Goal: Task Accomplishment & Management: Manage account settings

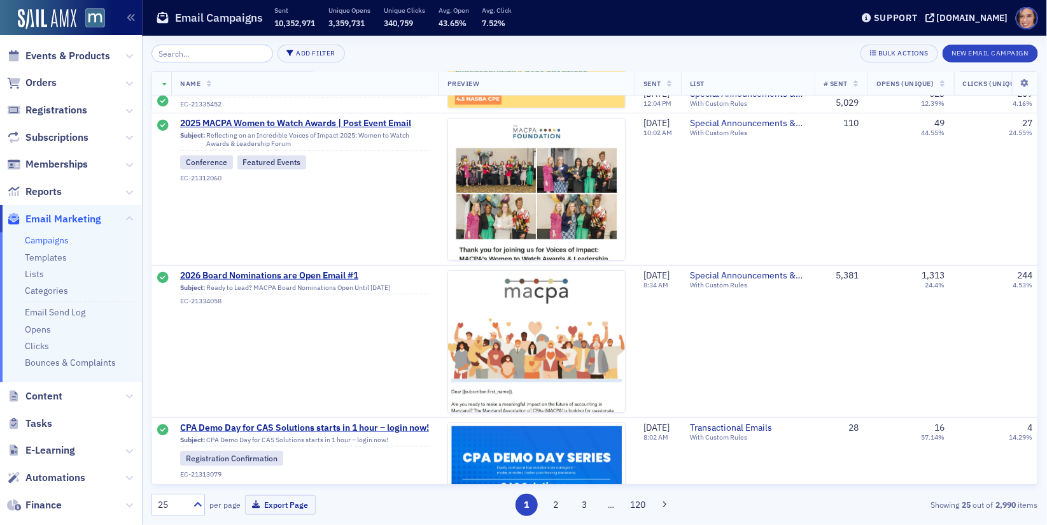
scroll to position [0, 1]
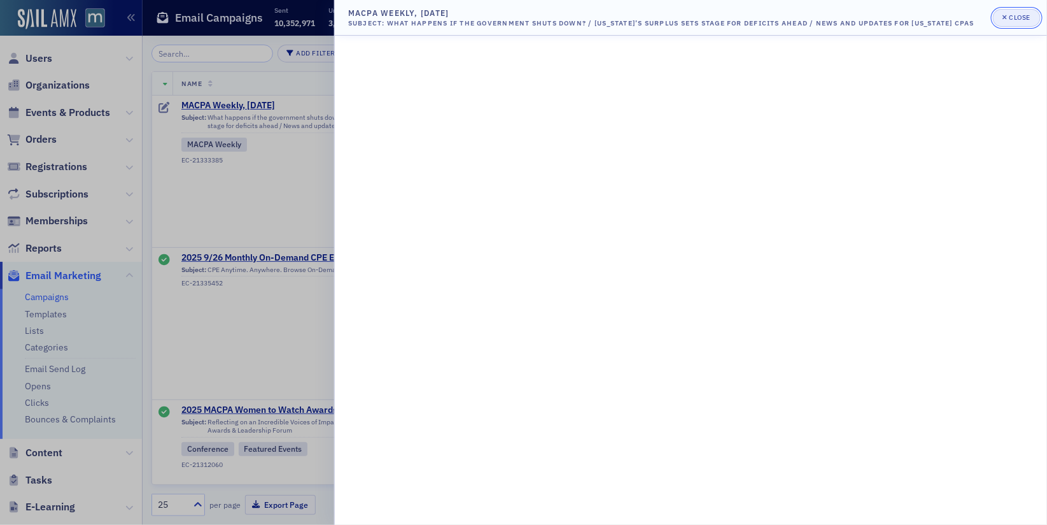
click at [1024, 15] on div "Close" at bounding box center [1021, 17] width 22 height 7
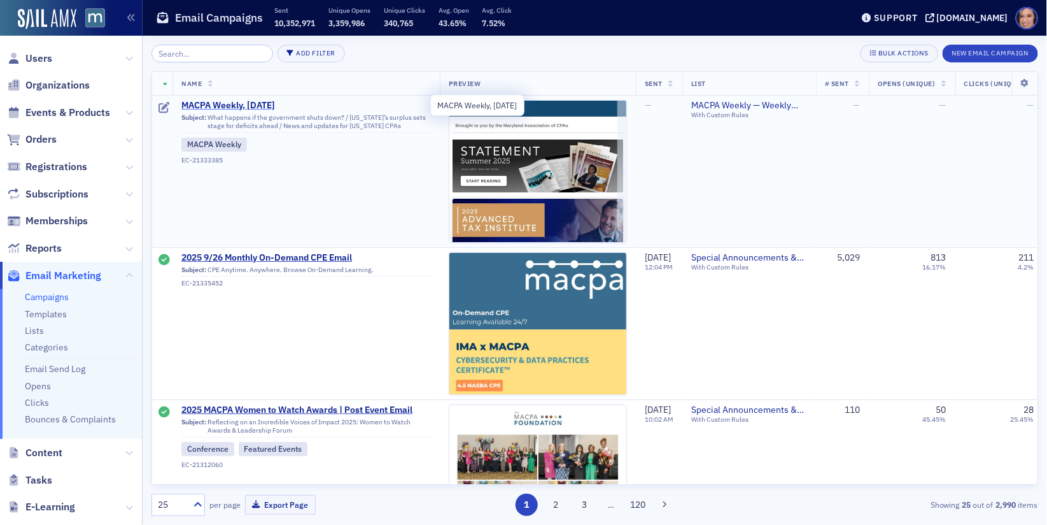
click at [262, 101] on span "MACPA Weekly, [DATE]" at bounding box center [306, 105] width 250 height 11
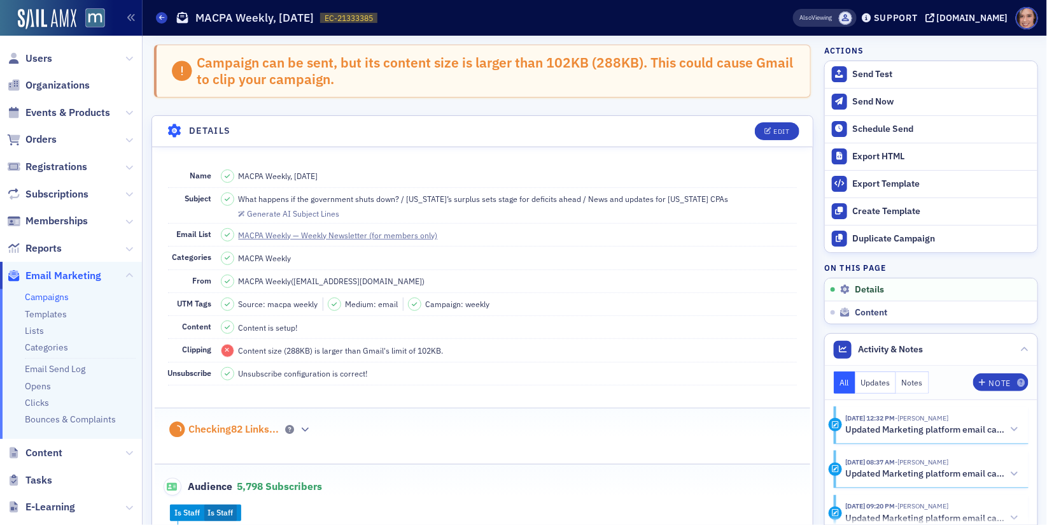
click at [505, 196] on span "What happens if the government shuts down? / [US_STATE]’s surplus sets stage fo…" at bounding box center [484, 198] width 490 height 11
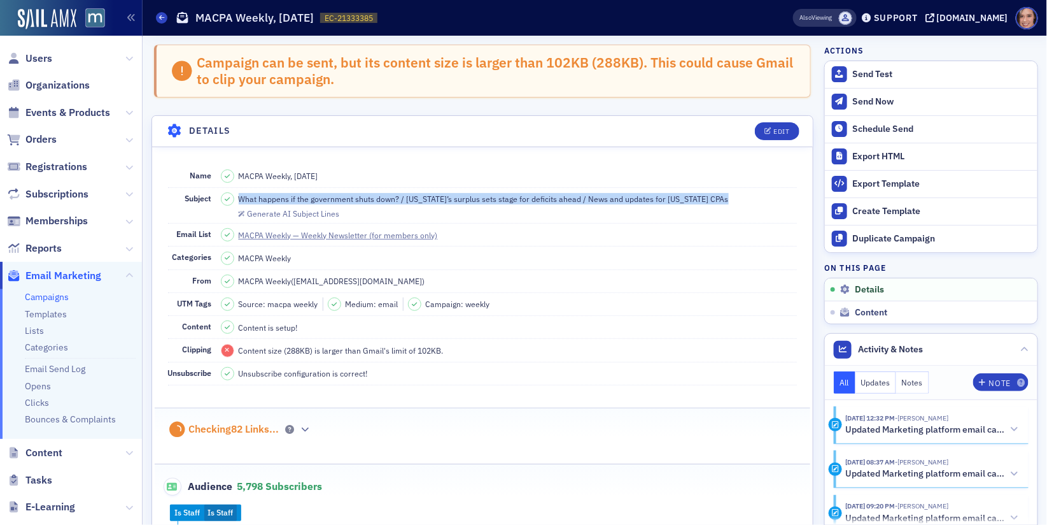
click at [505, 196] on span "What happens if the government shuts down? / [US_STATE]’s surplus sets stage fo…" at bounding box center [484, 198] width 490 height 11
copy span "What happens if the government shuts down? / [US_STATE]’s surplus sets stage fo…"
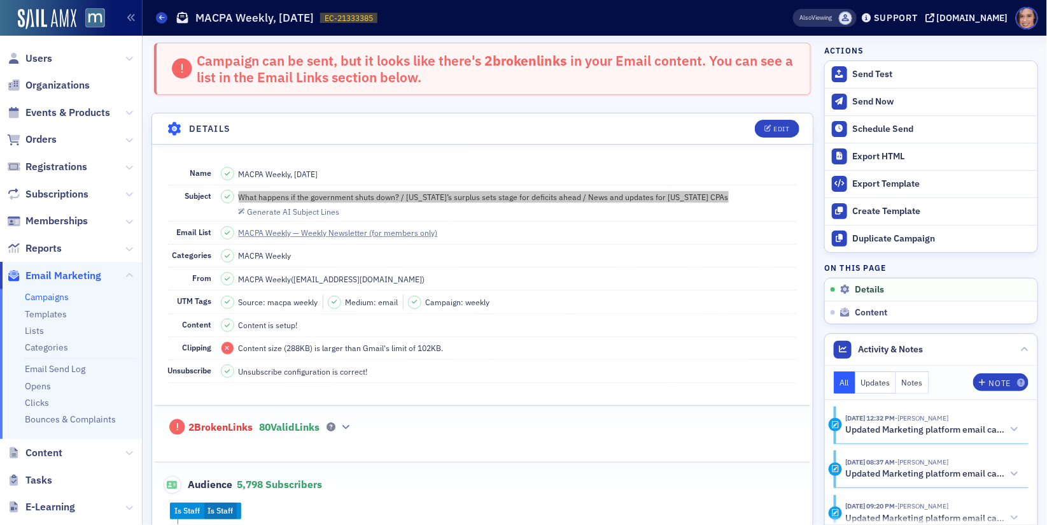
scroll to position [61, 0]
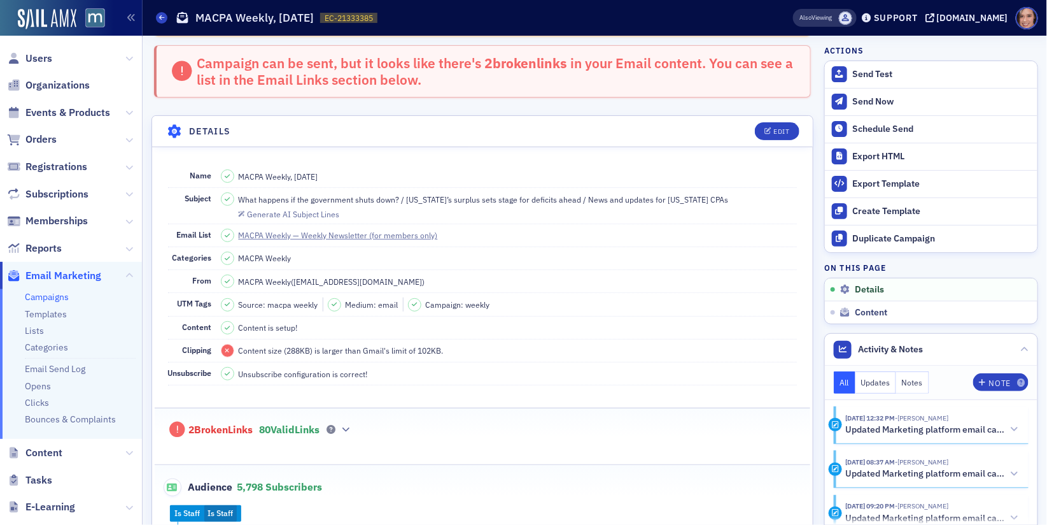
click at [620, 306] on span "Source: macpa weekly Medium: email Campaign: weekly" at bounding box center [509, 303] width 577 height 13
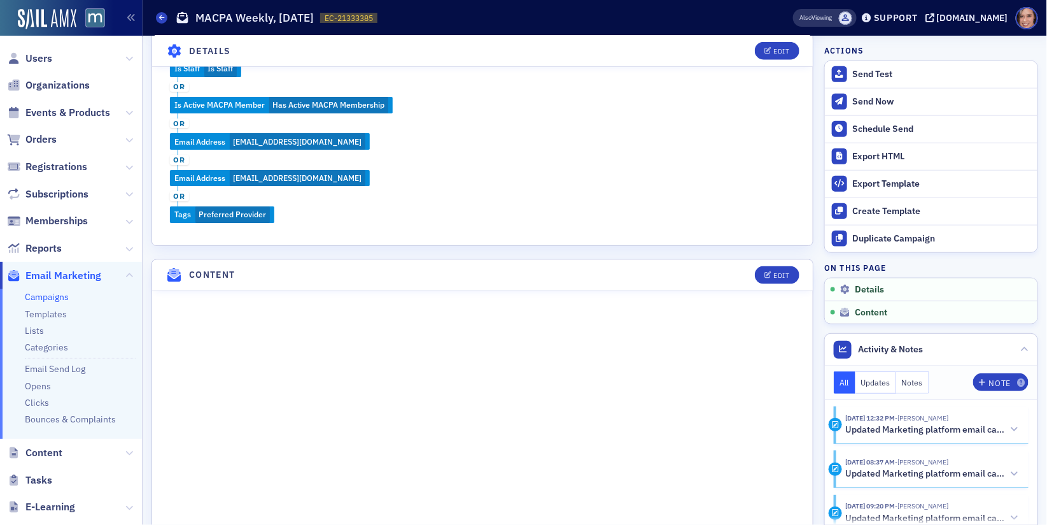
scroll to position [507, 0]
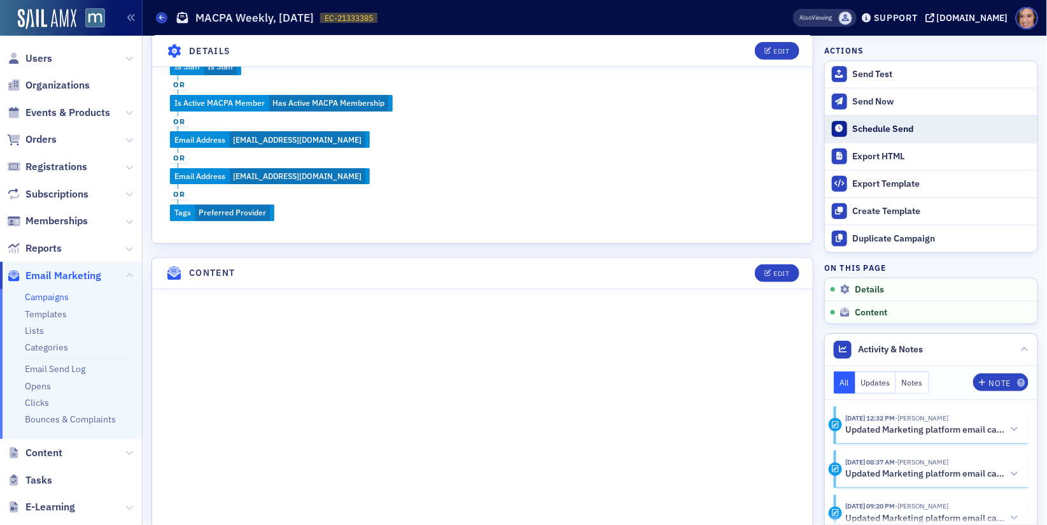
click at [861, 131] on div "Schedule Send" at bounding box center [942, 129] width 178 height 11
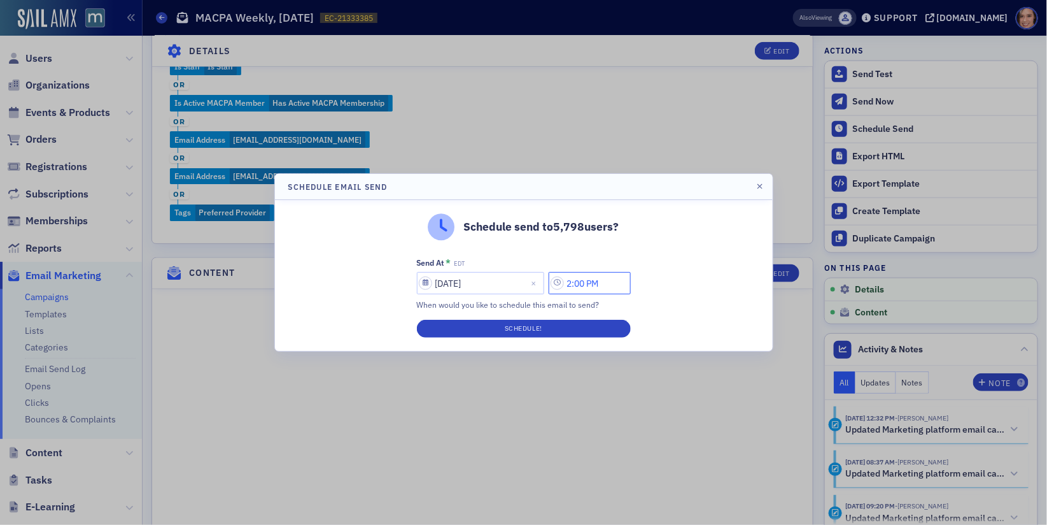
click at [571, 281] on input "2:00 PM" at bounding box center [590, 283] width 82 height 22
type input "3:00 PM"
click at [656, 276] on div "Schedule send to 5,798 users? Send At * EDT 09/26/2025 3:00 PM When would you l…" at bounding box center [524, 275] width 498 height 151
click at [588, 321] on button "Schedule!" at bounding box center [524, 329] width 214 height 18
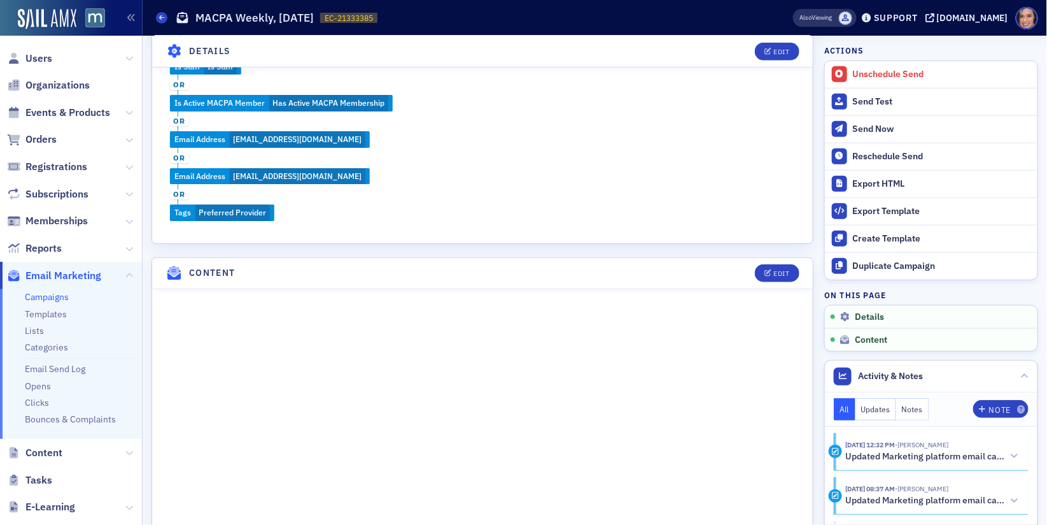
scroll to position [0, 0]
